Goal: Find specific page/section: Find specific page/section

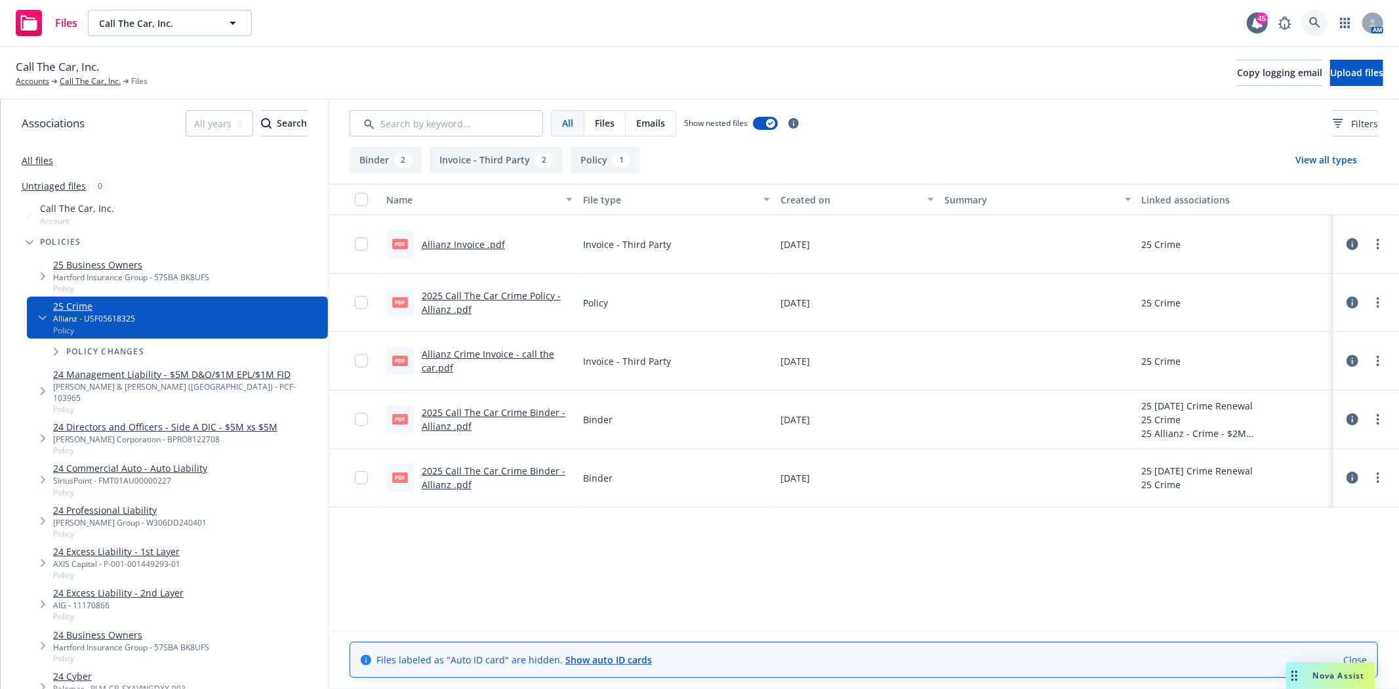
drag, startPoint x: 0, startPoint y: 0, endPoint x: 1312, endPoint y: 24, distance: 1312.4
click at [1312, 24] on icon at bounding box center [1315, 22] width 11 height 11
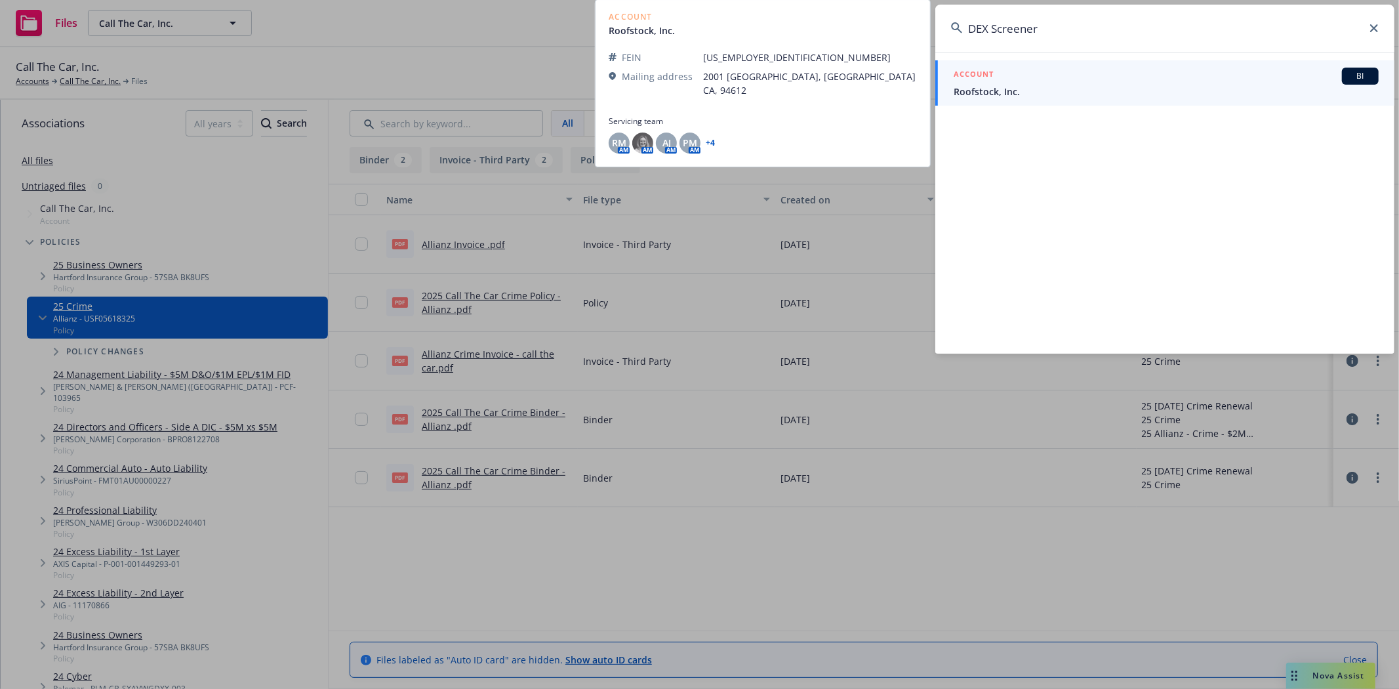
type input "DEX Screener"
click at [1052, 97] on span "Roofstock, Inc." at bounding box center [1166, 92] width 425 height 14
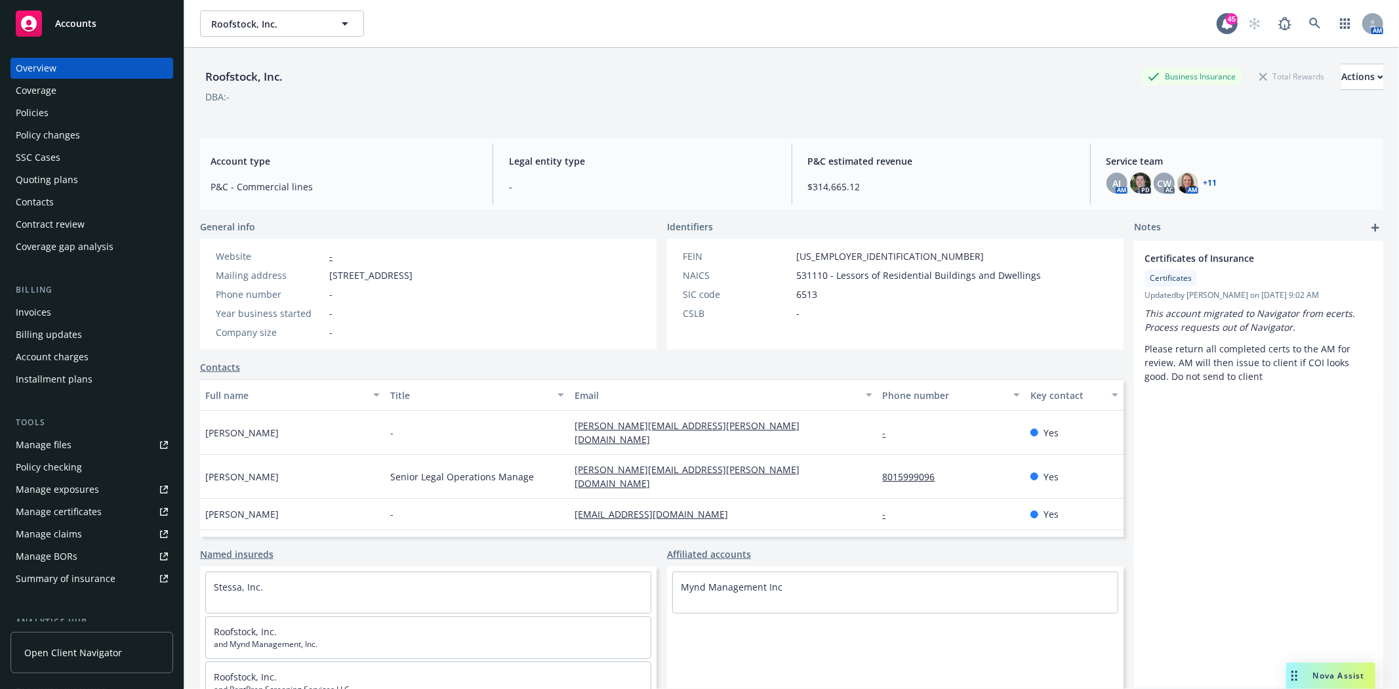
click at [45, 114] on div "Policies" at bounding box center [32, 112] width 33 height 21
